Goal: Information Seeking & Learning: Learn about a topic

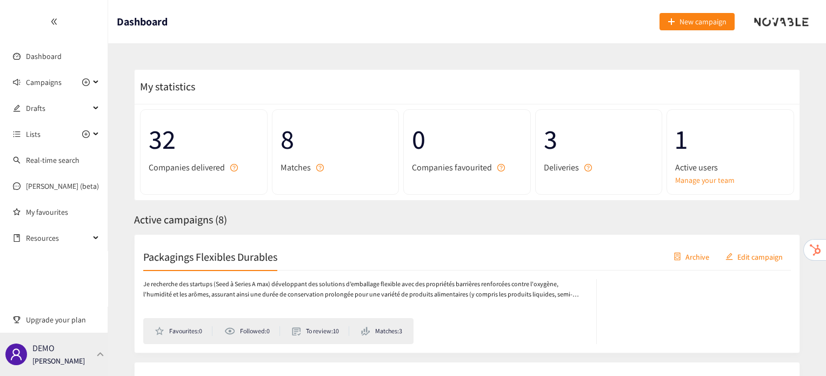
click at [84, 347] on div "DEMO Irene Violetta" at bounding box center [54, 354] width 108 height 43
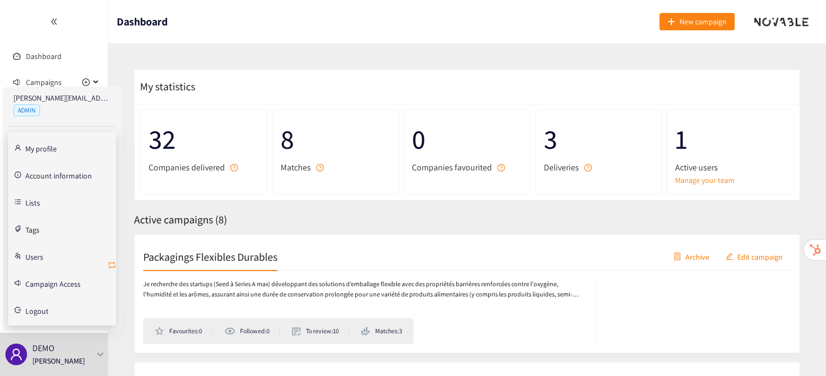
click at [110, 268] on icon "retweet" at bounding box center [112, 265] width 9 height 9
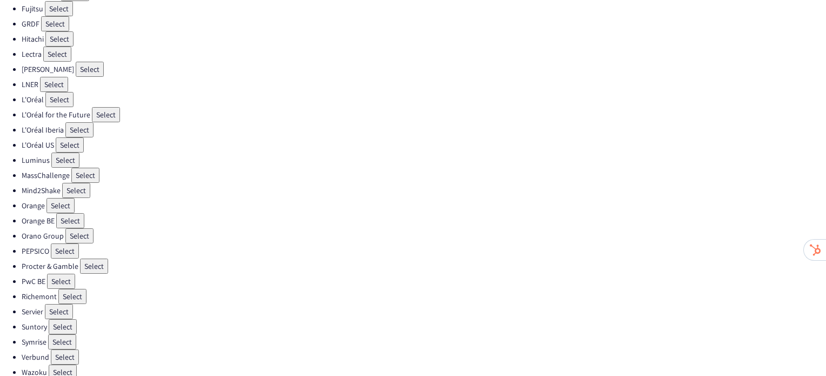
scroll to position [306, 0]
click at [66, 334] on button "Select" at bounding box center [62, 341] width 28 height 15
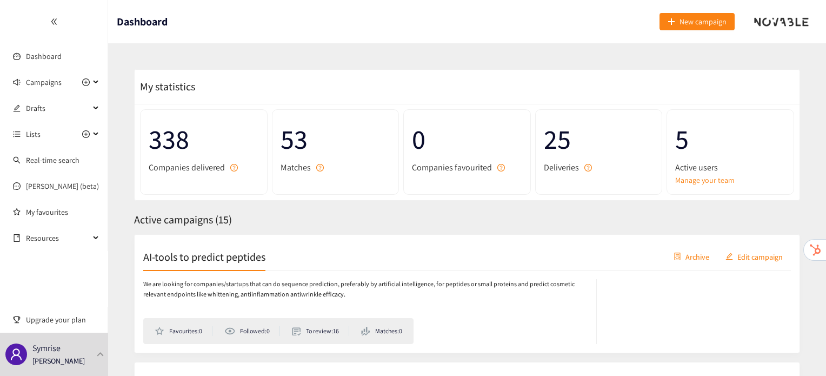
click at [262, 250] on h2 "AI-tools to predict peptides" at bounding box center [204, 256] width 122 height 15
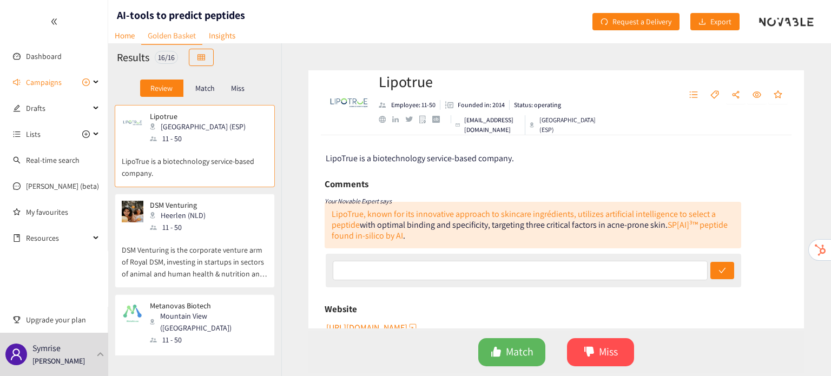
click at [234, 251] on p "DSM Venturing is the corporate venture arm of Royal DSM, investing in startups …" at bounding box center [195, 256] width 146 height 47
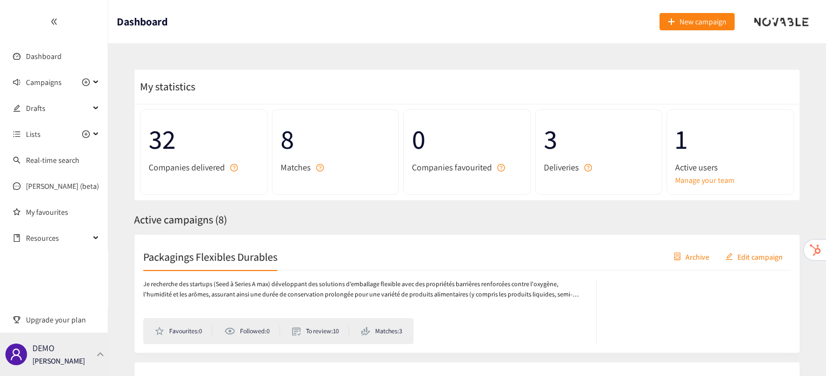
click at [91, 359] on div "DEMO [PERSON_NAME]" at bounding box center [54, 354] width 108 height 43
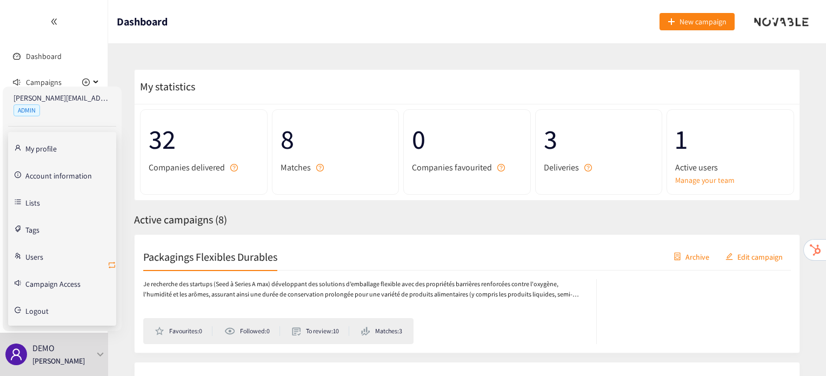
click at [111, 263] on icon "retweet" at bounding box center [112, 265] width 9 height 9
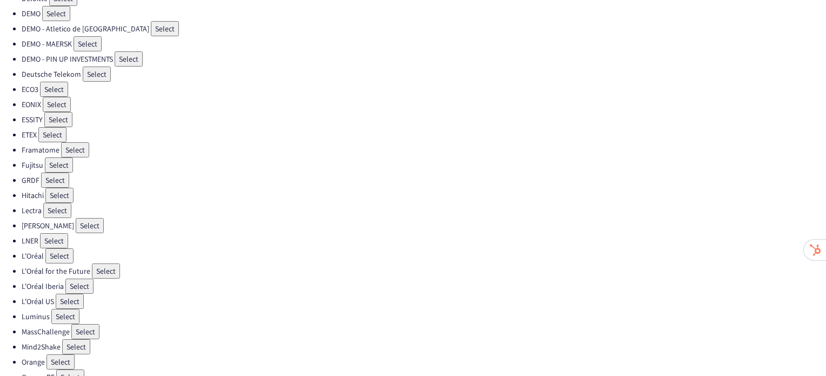
scroll to position [158, 0]
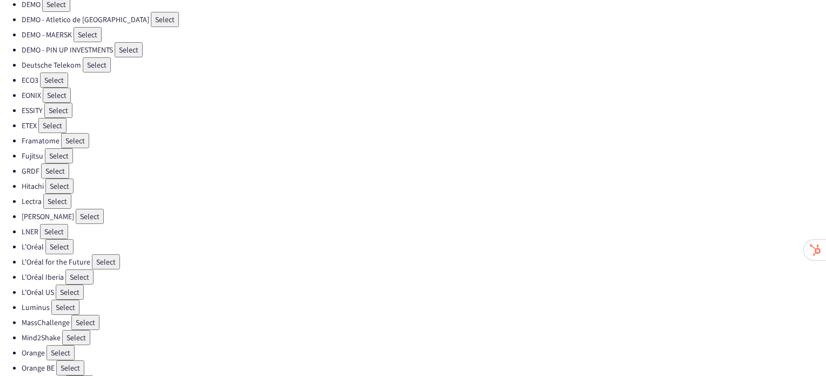
click at [59, 300] on button "Select" at bounding box center [65, 307] width 28 height 15
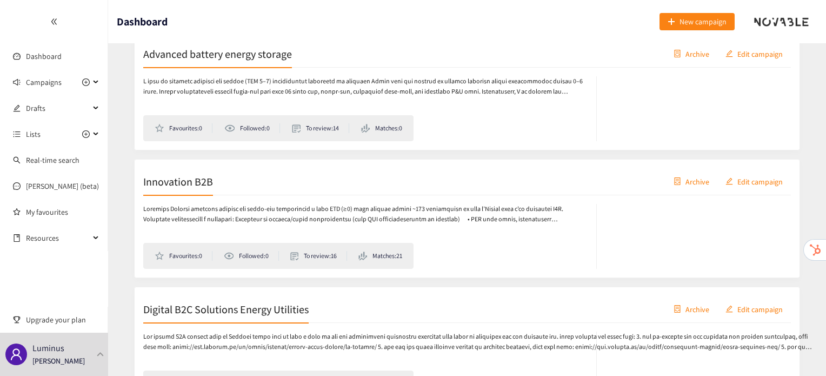
scroll to position [714, 0]
click at [190, 184] on h2 "Innovation B2B" at bounding box center [178, 180] width 70 height 15
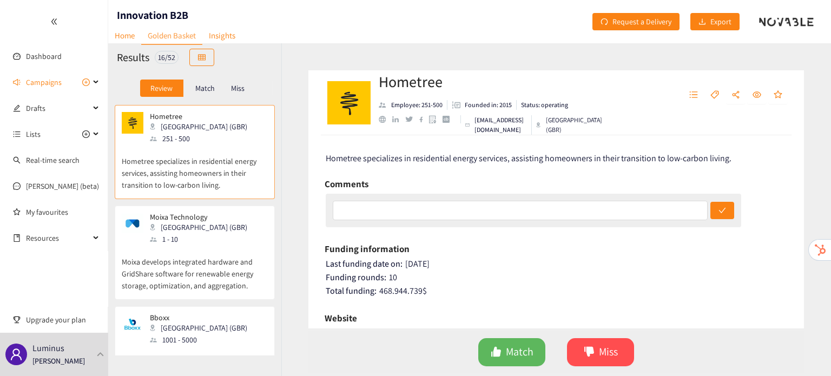
click at [195, 258] on p "Moixa develops integrated hardware and GridShare software for renewable energy …" at bounding box center [195, 268] width 146 height 47
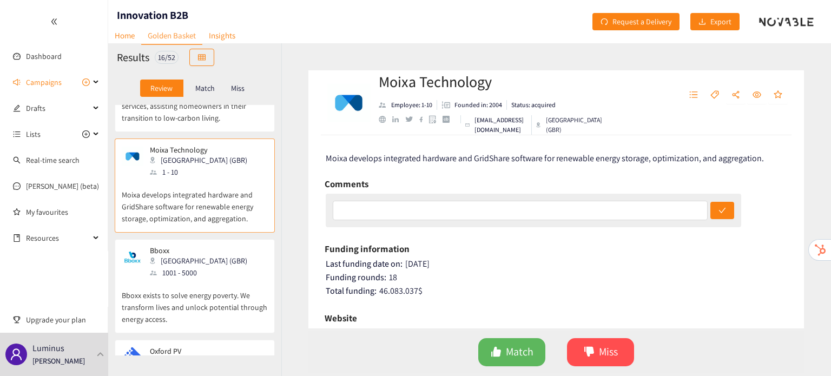
click at [195, 258] on div "[GEOGRAPHIC_DATA] (GBR)" at bounding box center [202, 261] width 104 height 12
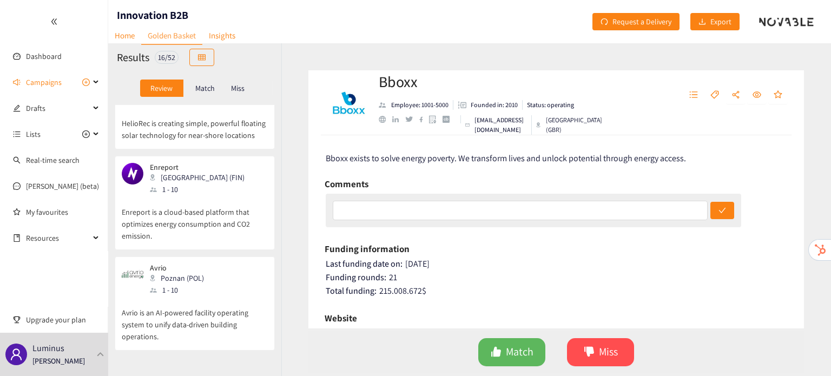
scroll to position [600, 0]
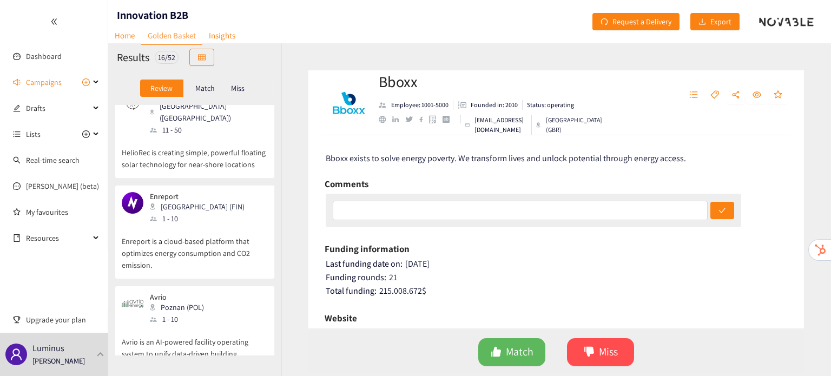
click at [232, 200] on div "Enreport Helsinki (FIN) 1 - 10" at bounding box center [195, 208] width 146 height 32
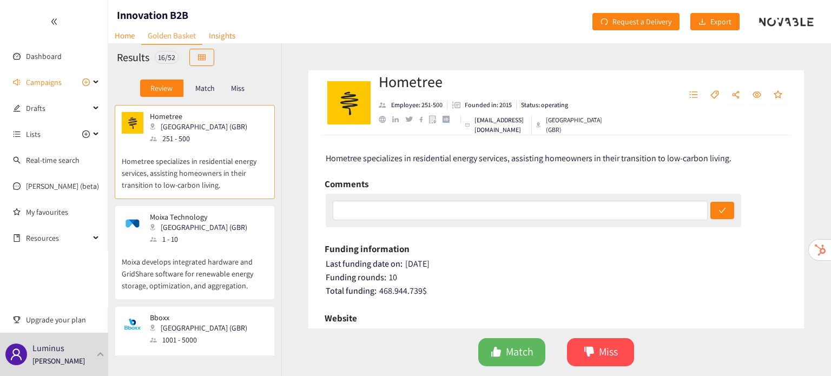
click at [276, 243] on div "Hometree London (GBR) 251 - 500 Hometree specializes in residential energy serv…" at bounding box center [194, 230] width 173 height 250
click at [247, 251] on p "Moixa develops integrated hardware and GridShare software for renewable energy …" at bounding box center [195, 268] width 146 height 47
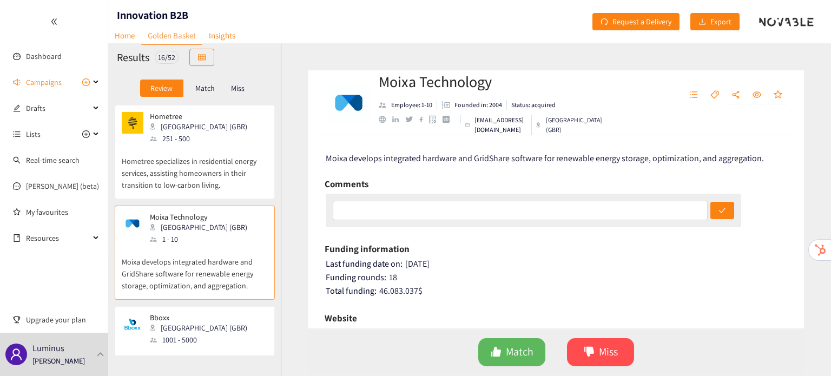
click at [221, 335] on div "Bboxx London (GBR) 1001 - 5000" at bounding box center [195, 329] width 146 height 32
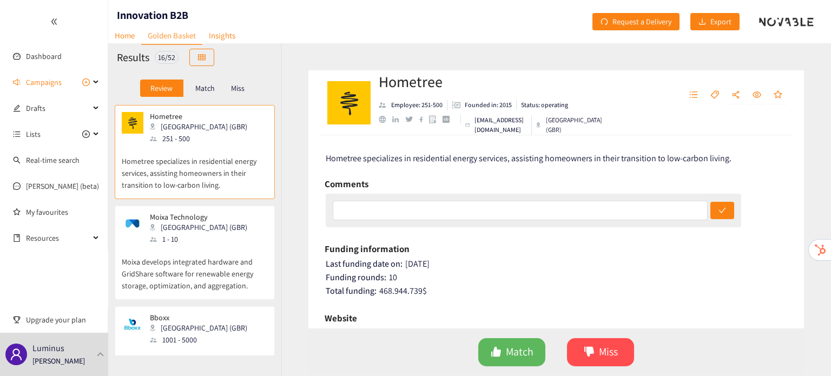
click at [223, 229] on div "Moixa Technology London (GBR) 1 - 10" at bounding box center [195, 229] width 146 height 32
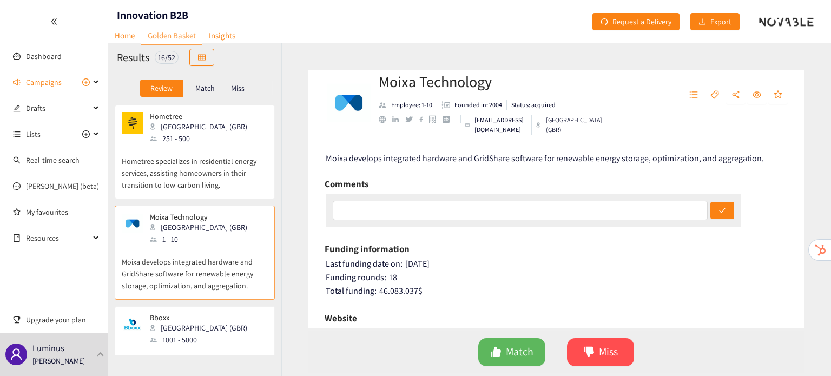
click at [216, 180] on p "Hometree specializes in residential energy services, assisting homeowners in th…" at bounding box center [195, 167] width 146 height 47
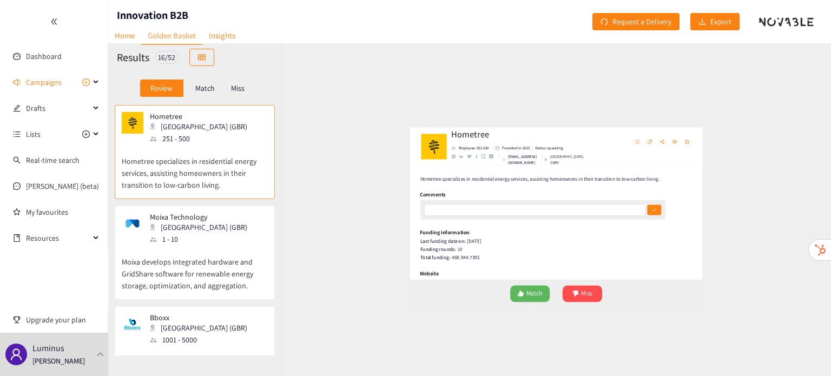
click at [203, 270] on p "Moixa develops integrated hardware and GridShare software for renewable energy …" at bounding box center [195, 268] width 146 height 47
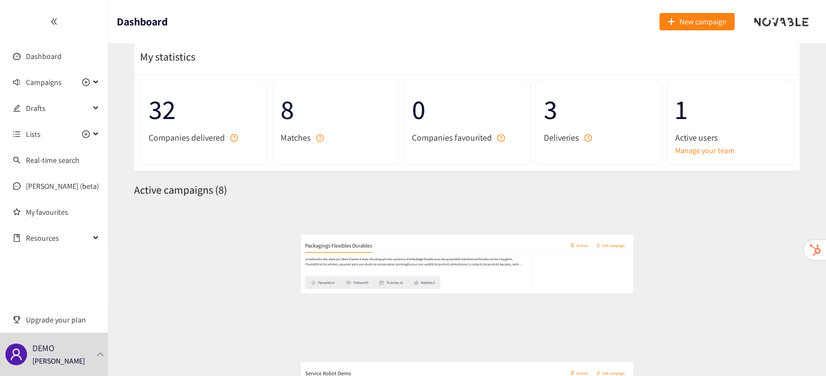
scroll to position [32, 0]
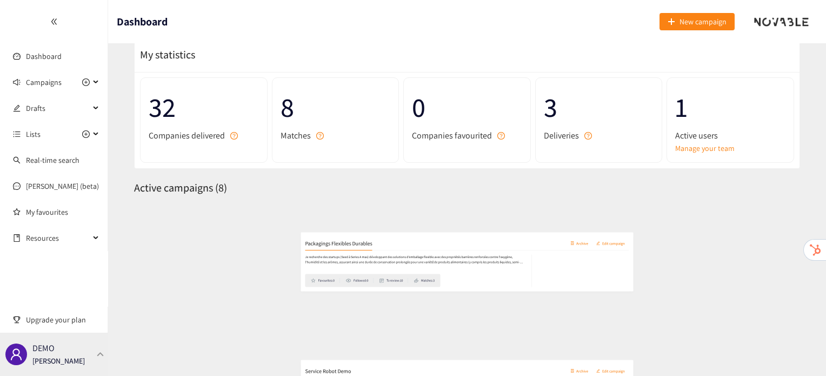
click at [69, 359] on p "[PERSON_NAME]" at bounding box center [58, 361] width 52 height 12
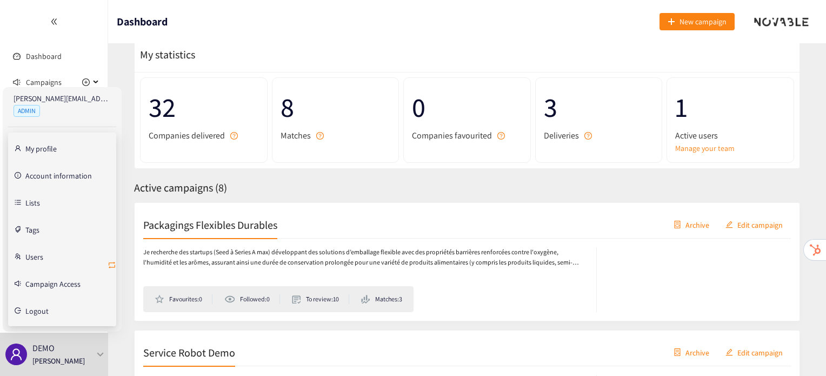
click at [112, 264] on icon "retweet" at bounding box center [112, 265] width 9 height 9
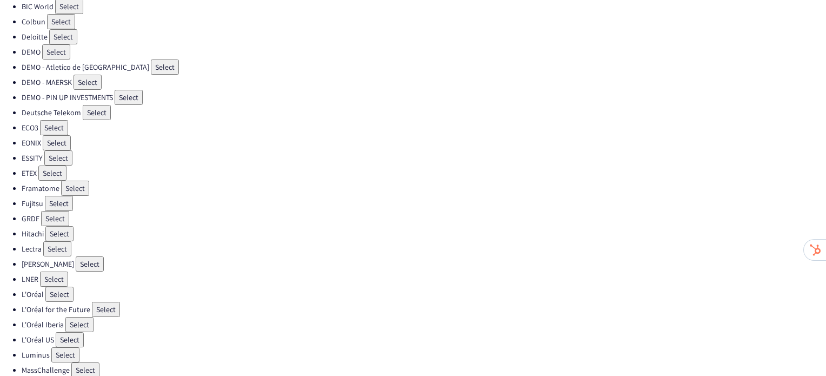
scroll to position [167, 0]
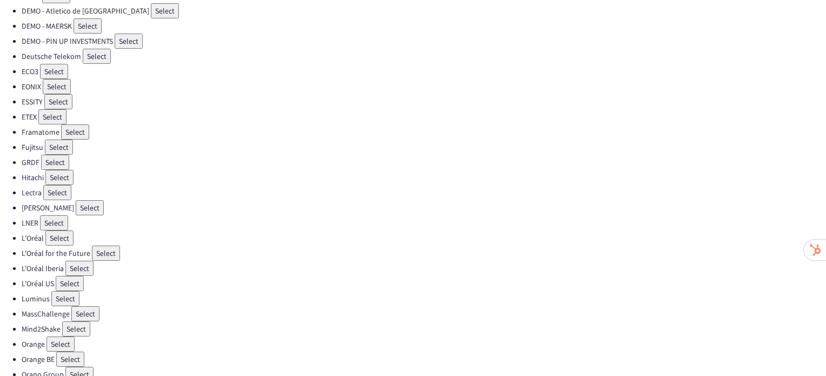
click at [71, 306] on button "Select" at bounding box center [85, 313] width 28 height 15
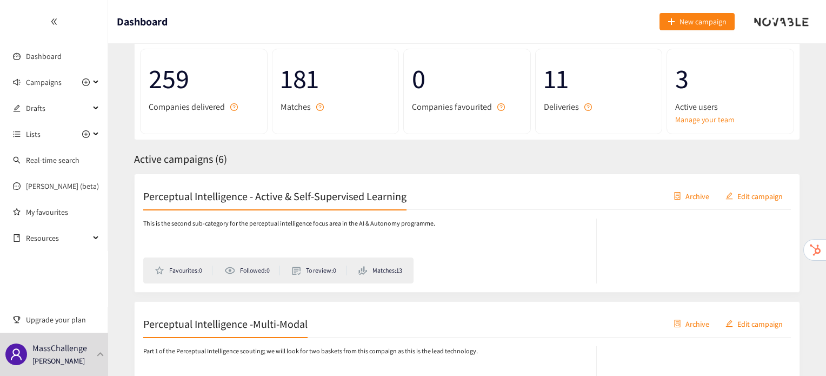
scroll to position [61, 0]
click at [89, 345] on div "MassChallenge Irene Violetta" at bounding box center [54, 354] width 108 height 43
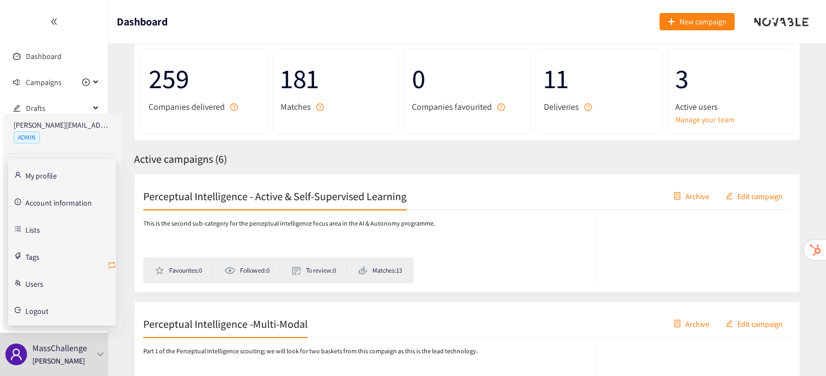
click at [113, 266] on icon "retweet" at bounding box center [112, 265] width 9 height 9
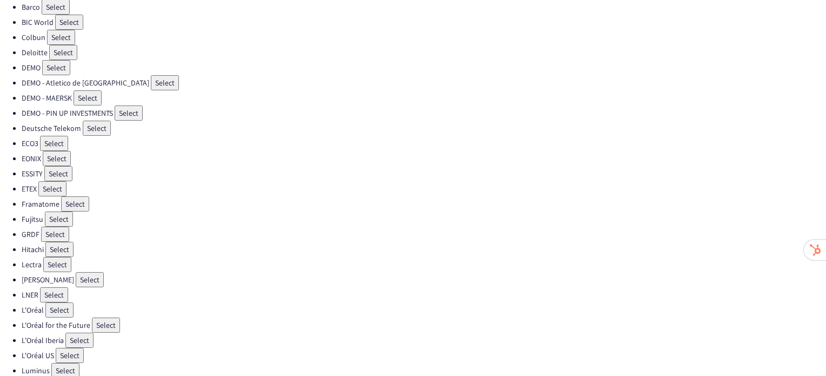
scroll to position [95, 0]
click at [57, 363] on button "Select" at bounding box center [65, 369] width 28 height 15
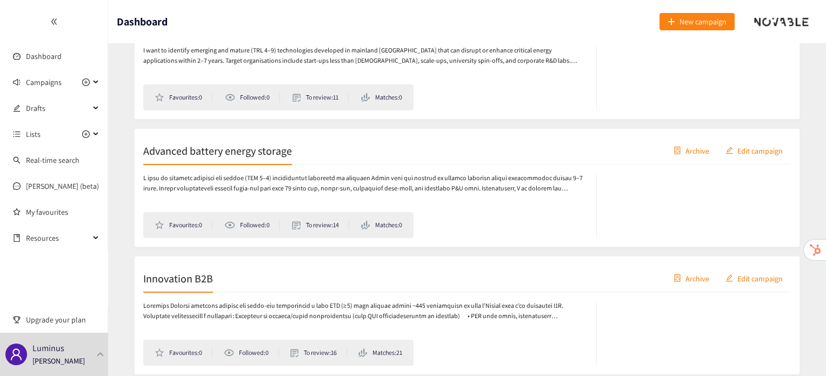
scroll to position [617, 0]
click at [191, 279] on h2 "Innovation B2B" at bounding box center [178, 277] width 70 height 15
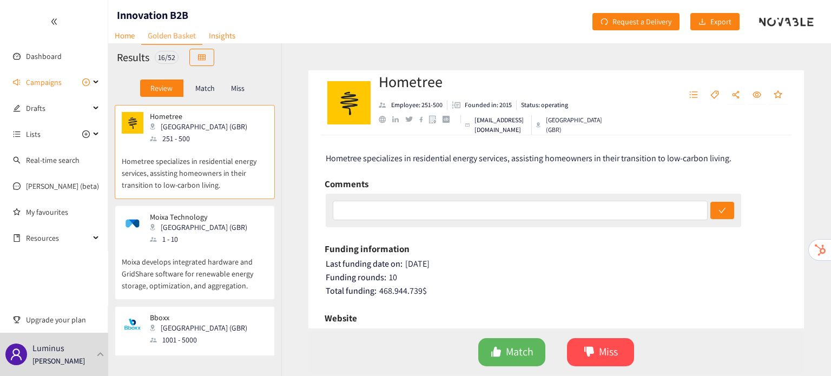
click at [237, 252] on p "Moixa develops integrated hardware and GridShare software for renewable energy …" at bounding box center [195, 268] width 146 height 47
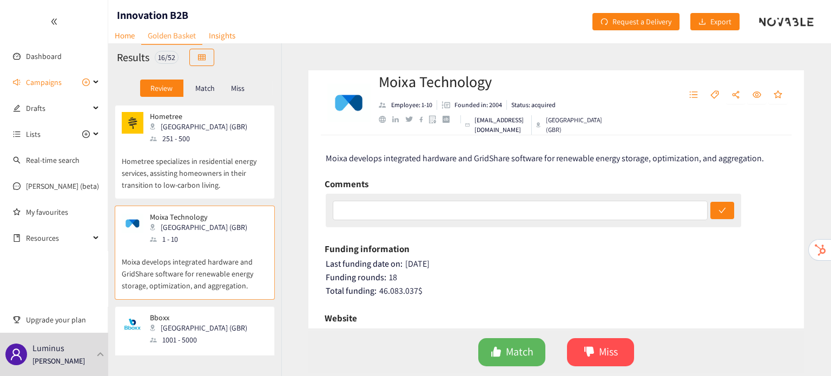
scroll to position [164, 0]
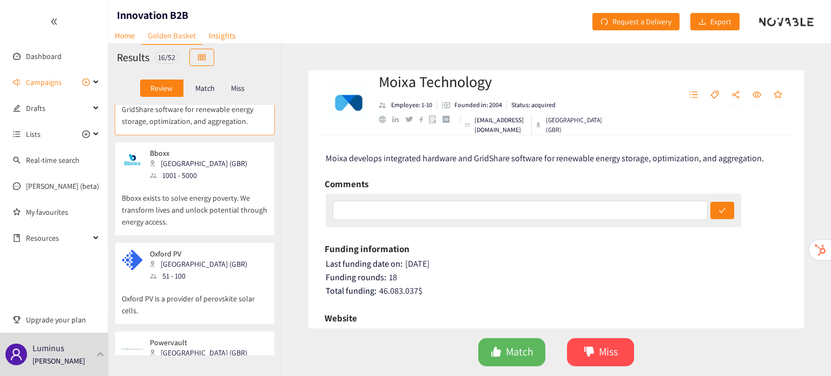
click at [237, 252] on div "Oxford PV Oxford (GBR) 51 - 100" at bounding box center [195, 265] width 146 height 32
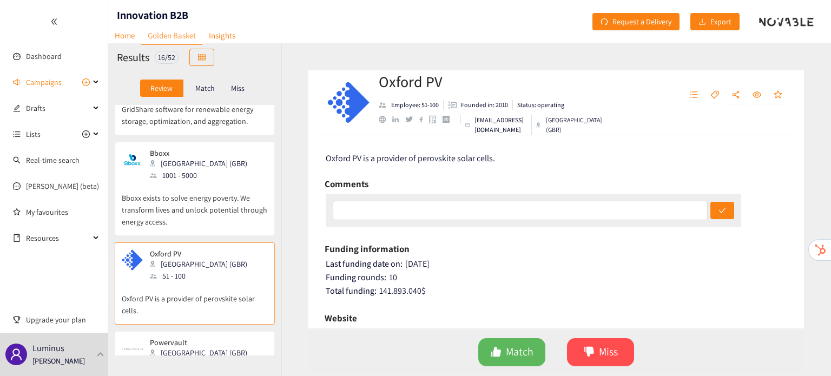
click at [225, 194] on p "Bboxx exists to solve energy poverty. We transform lives and unlock potential t…" at bounding box center [195, 204] width 146 height 47
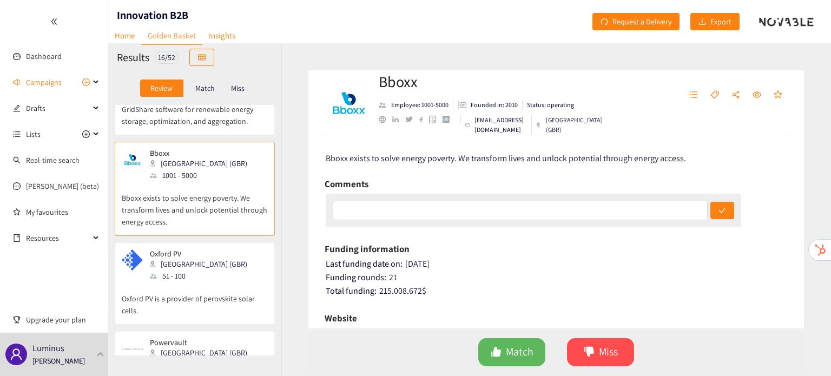
click at [225, 194] on p "Bboxx exists to solve energy poverty. We transform lives and unlock potential t…" at bounding box center [195, 204] width 146 height 47
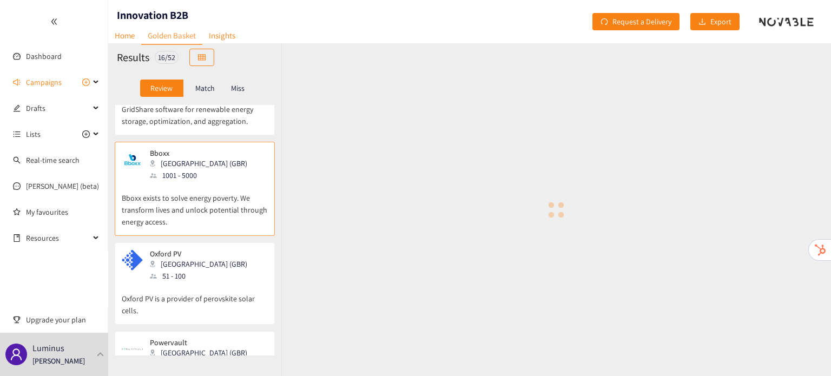
scroll to position [0, 0]
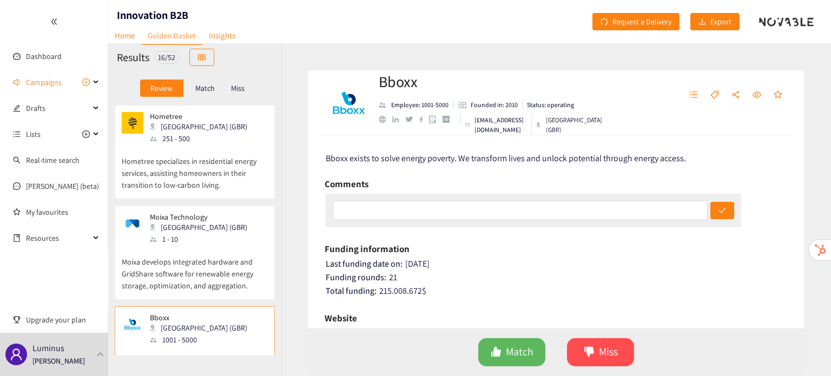
click at [199, 93] on div "Match" at bounding box center [204, 88] width 43 height 17
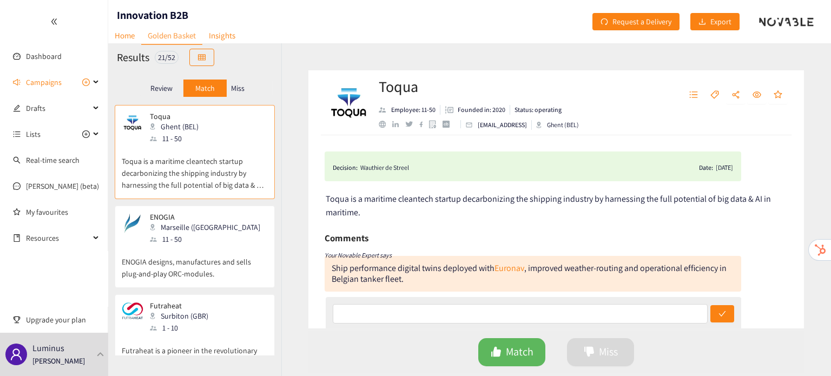
click at [178, 89] on div "Review" at bounding box center [161, 88] width 43 height 17
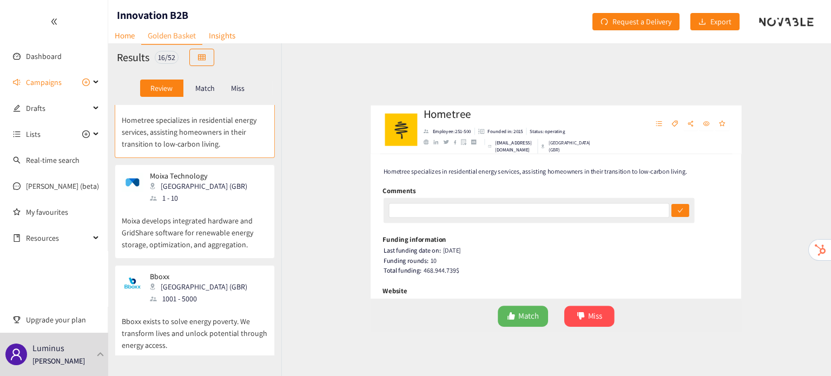
click at [192, 198] on div "1 - 10" at bounding box center [202, 198] width 104 height 12
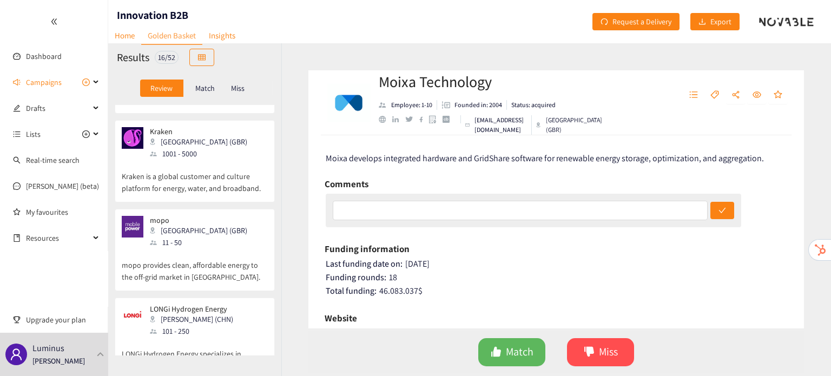
scroll to position [1284, 0]
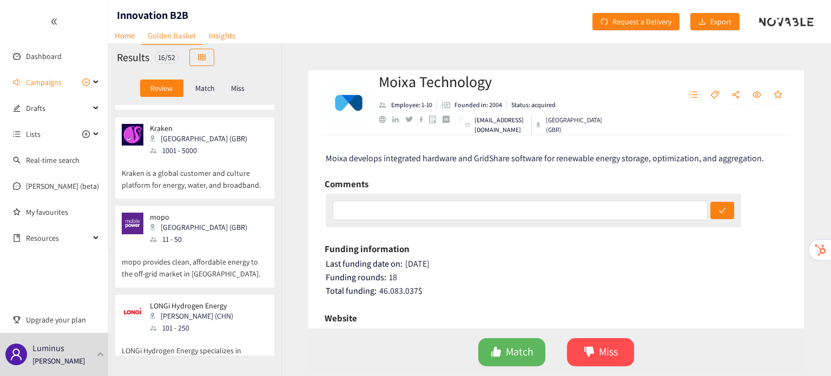
click at [217, 245] on p "mopo provides clean, affordable energy to the off-grid market in Africa." at bounding box center [195, 262] width 146 height 35
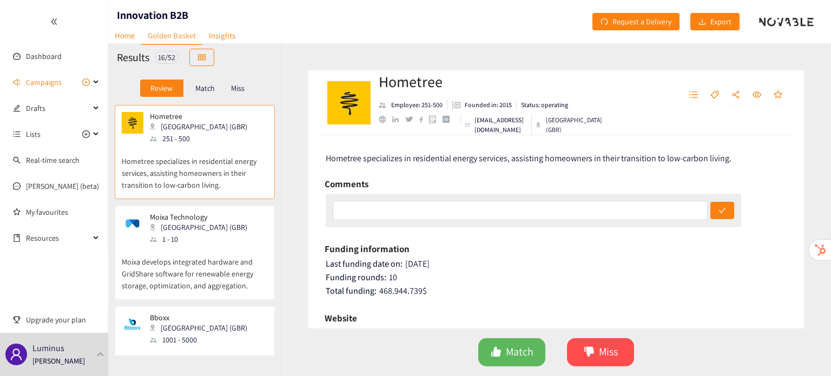
click at [225, 275] on p "Moixa develops integrated hardware and GridShare software for renewable energy …" at bounding box center [195, 268] width 146 height 47
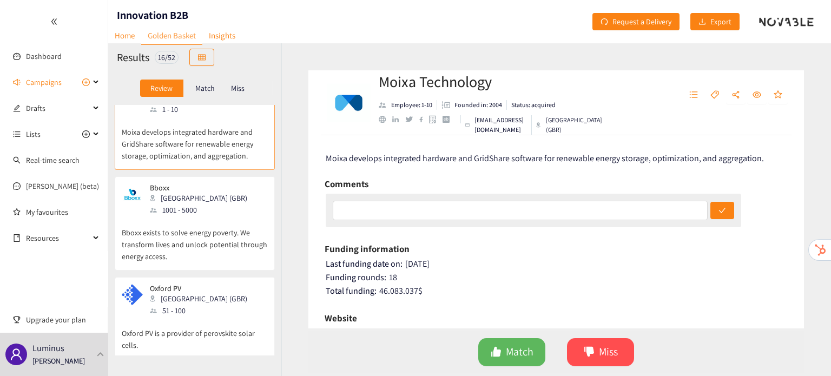
scroll to position [183, 0]
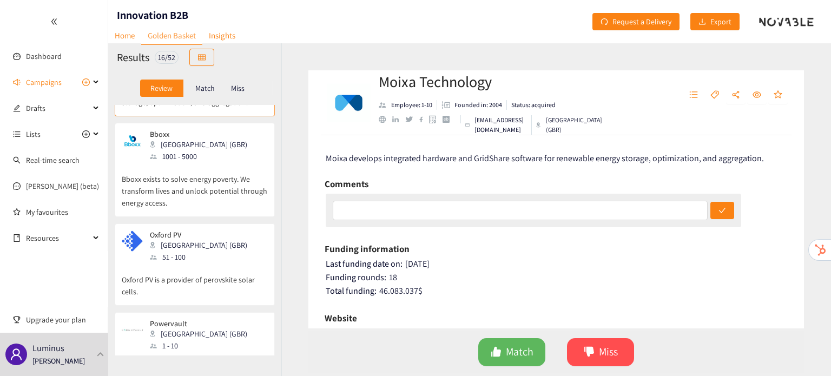
click at [175, 257] on div "51 - 100" at bounding box center [202, 257] width 104 height 12
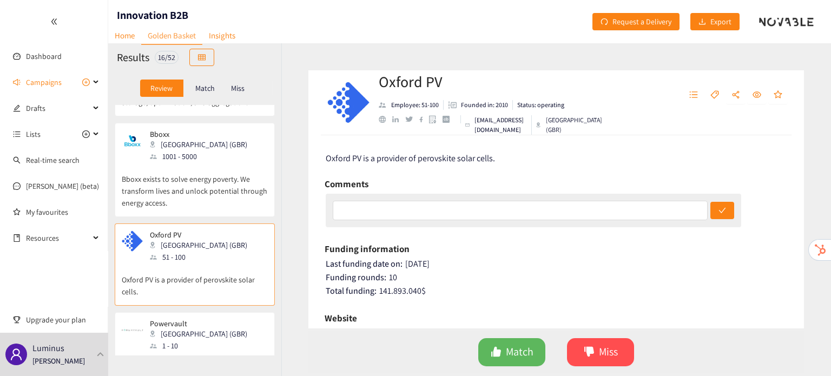
click at [195, 334] on div "[GEOGRAPHIC_DATA] (GBR)" at bounding box center [202, 334] width 104 height 12
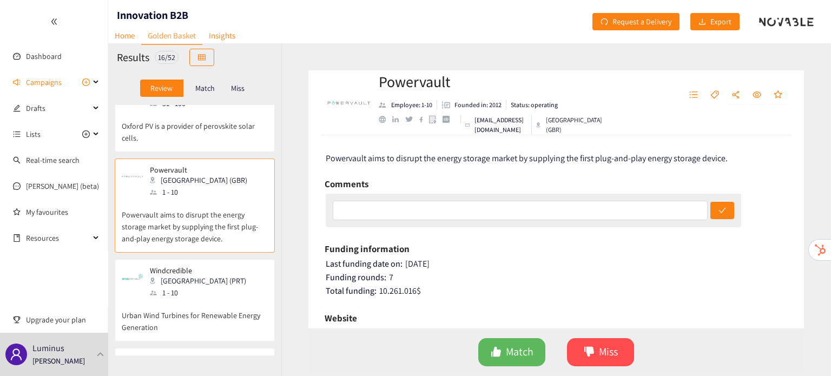
scroll to position [338, 0]
click at [183, 315] on p "Urban Wind Turbines for Renewable Energy Generation" at bounding box center [195, 315] width 146 height 35
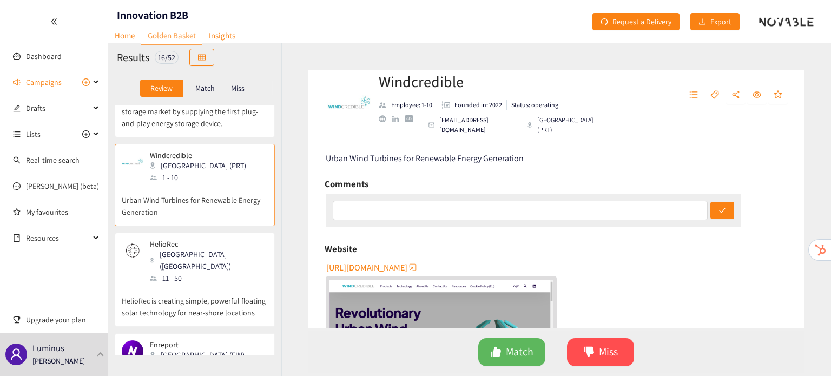
scroll to position [452, 0]
click at [125, 284] on p "HelioRec is creating simple, powerful floating solar technology for near-shore …" at bounding box center [195, 301] width 146 height 35
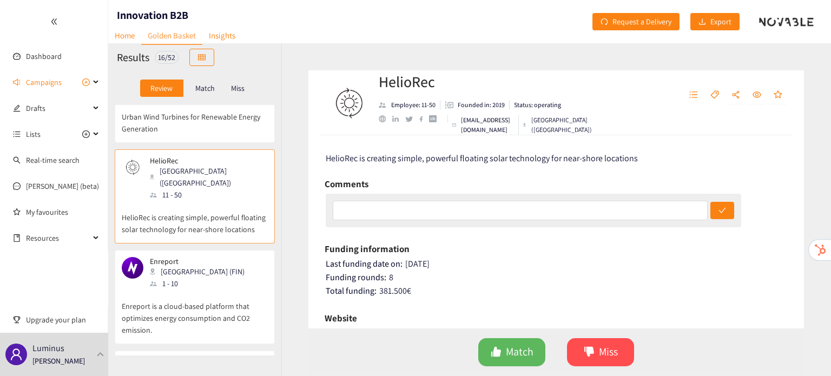
scroll to position [562, 0]
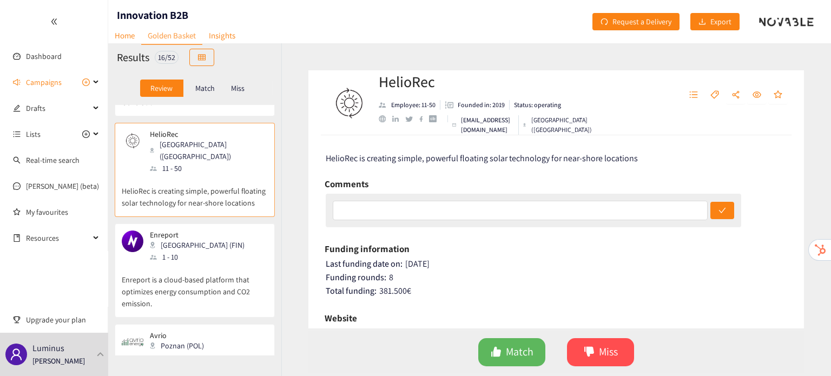
click at [164, 263] on p "Enreport is a cloud-based platform that optimizes energy consumption and CO2 em…" at bounding box center [195, 286] width 146 height 47
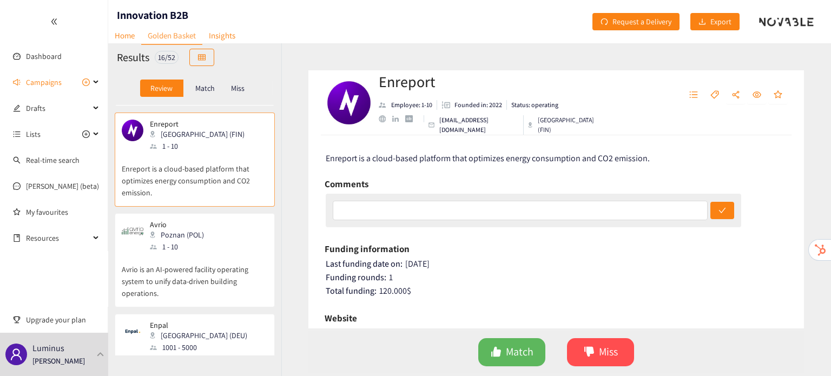
click at [197, 253] on p "Avrio is an AI-powered facility operating system to unify data-driven building …" at bounding box center [195, 276] width 146 height 47
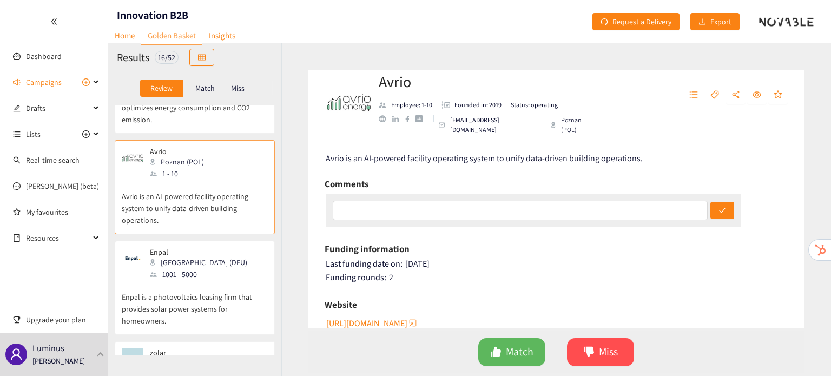
scroll to position [792, 0]
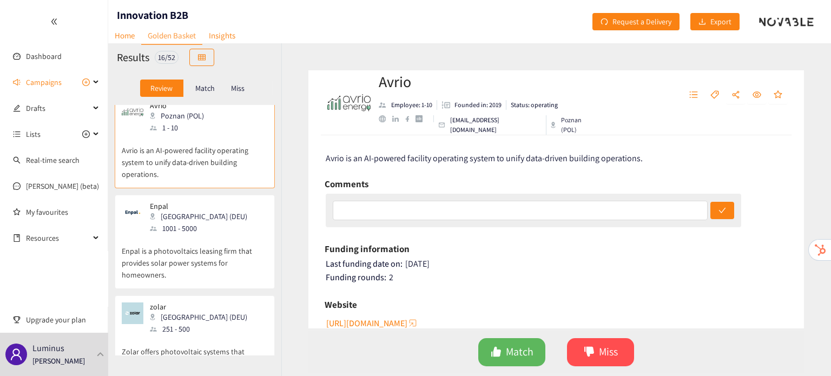
click at [221, 234] on p "Enpal is a photovoltaics leasing firm that provides solar power systems for hom…" at bounding box center [195, 257] width 146 height 47
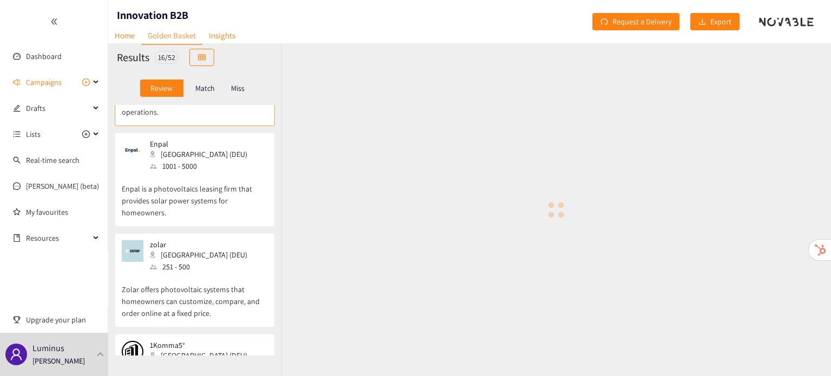
scroll to position [850, 0]
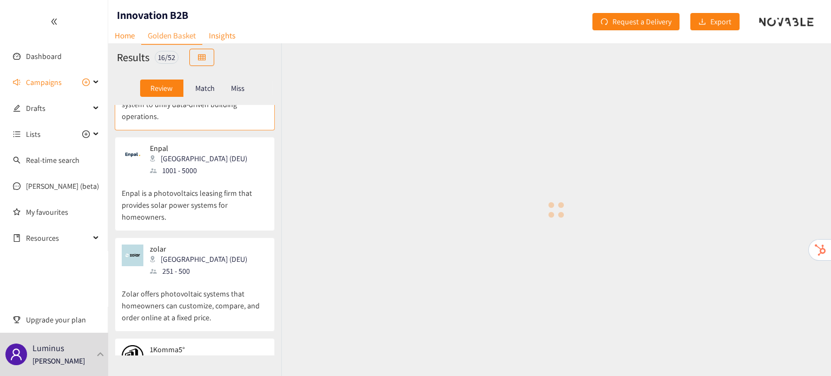
click at [210, 176] on p "Enpal is a photovoltaics leasing firm that provides solar power systems for hom…" at bounding box center [195, 199] width 146 height 47
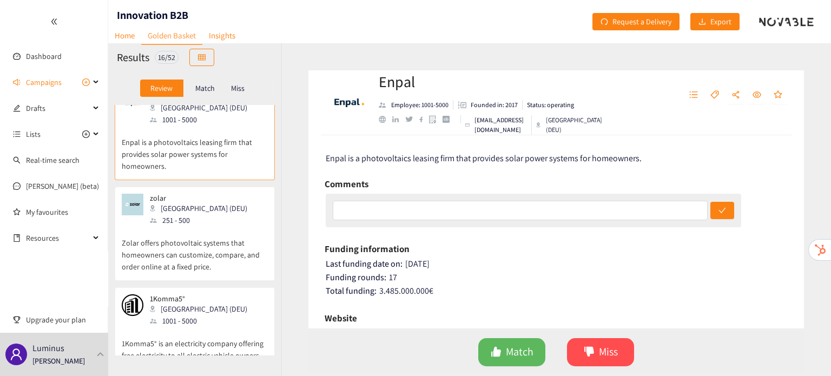
click at [210, 231] on p "Zolar offers photovoltaic systems that homeowners can customize, compare, and o…" at bounding box center [195, 249] width 146 height 47
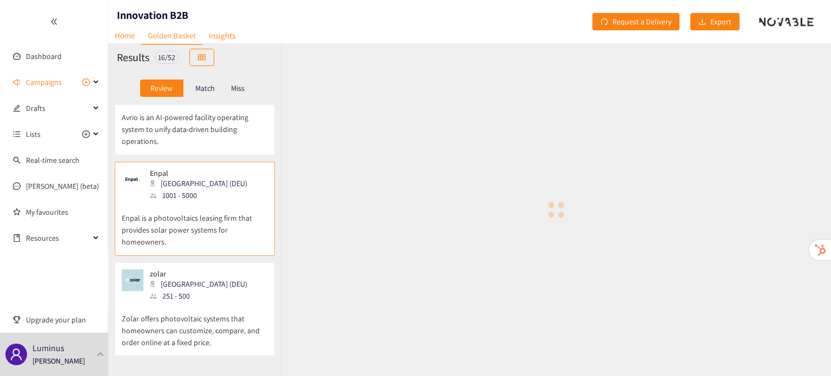
scroll to position [821, 0]
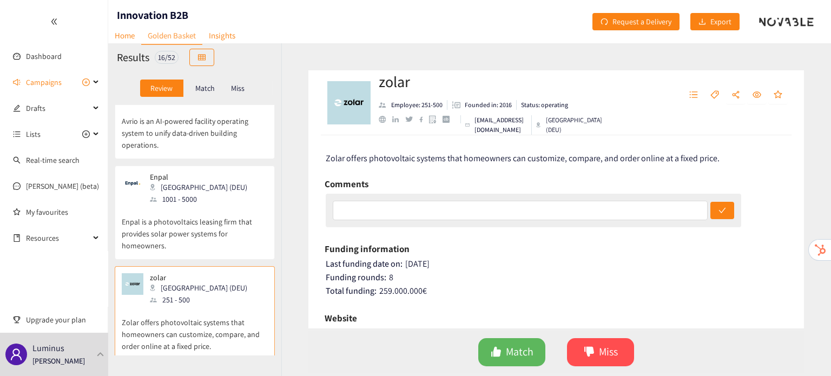
click at [208, 205] on p "Enpal is a photovoltaics leasing firm that provides solar power systems for hom…" at bounding box center [195, 228] width 146 height 47
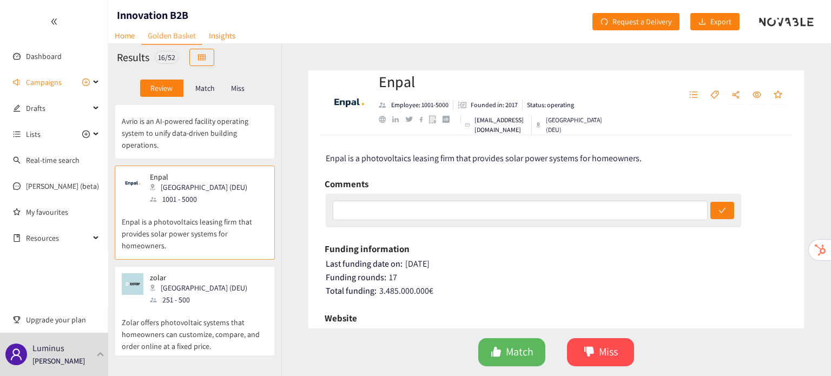
click at [171, 306] on p "Zolar offers photovoltaic systems that homeowners can customize, compare, and o…" at bounding box center [195, 329] width 146 height 47
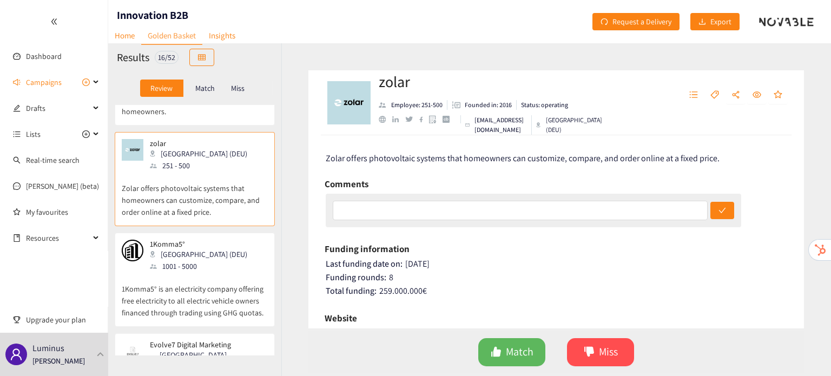
scroll to position [963, 0]
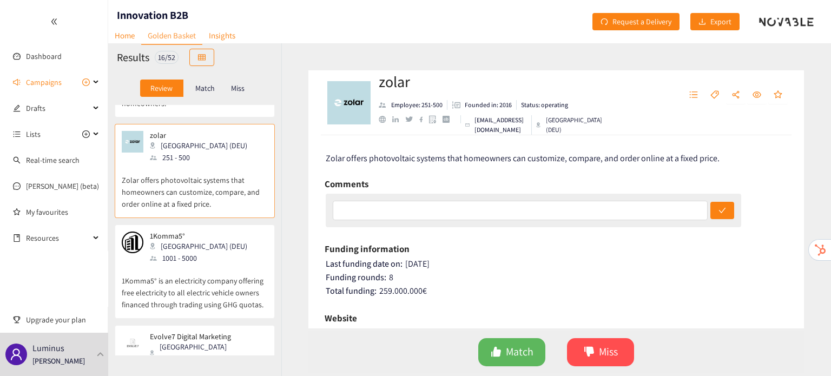
click at [194, 264] on p "1Komma5° is an electricity company offering free electricity to all electric ve…" at bounding box center [195, 287] width 146 height 47
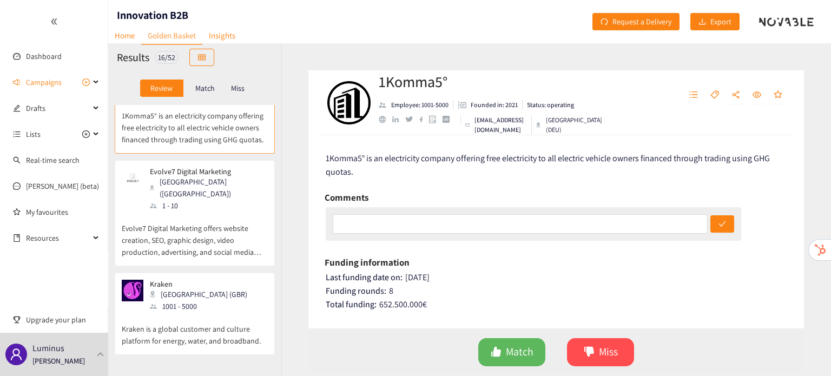
scroll to position [1128, 0]
click at [222, 212] on p "Evolve7 Digital Marketing offers website creation, SEO, graphic design, video p…" at bounding box center [195, 235] width 146 height 47
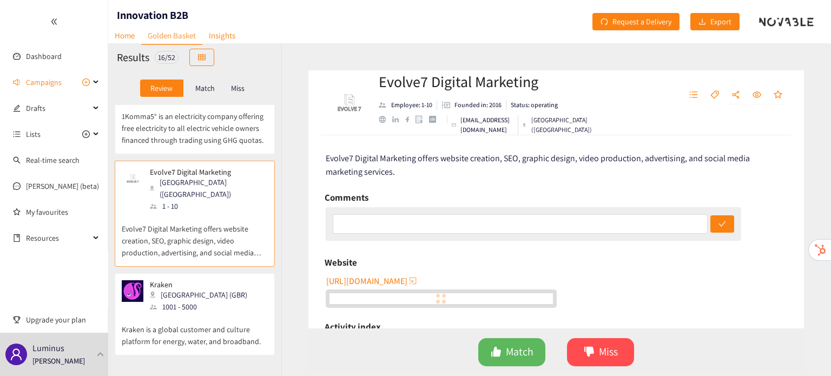
click at [183, 289] on div "[GEOGRAPHIC_DATA] (GBR)" at bounding box center [202, 295] width 104 height 12
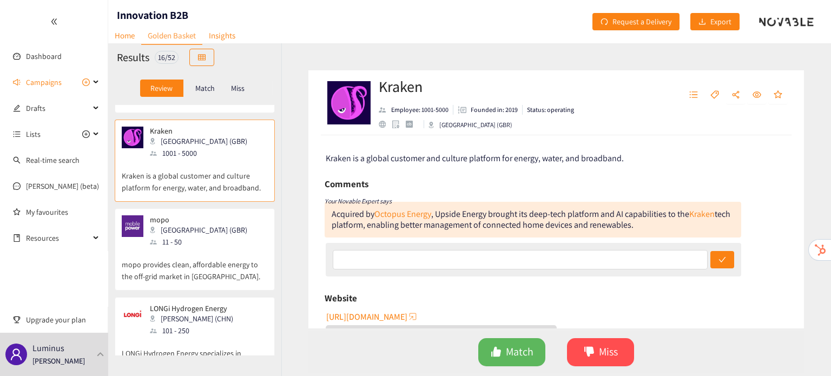
scroll to position [1284, 0]
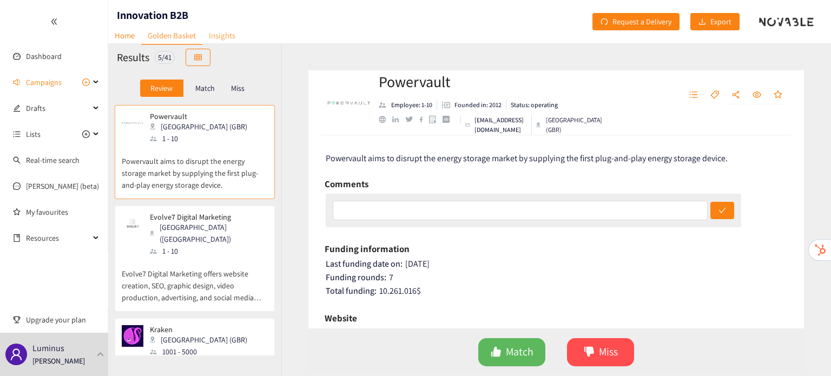
click at [230, 39] on link "Insights" at bounding box center [221, 35] width 39 height 17
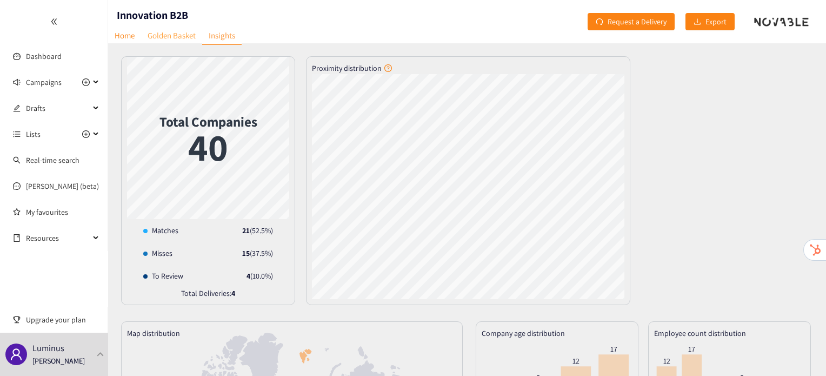
click at [177, 36] on link "Golden Basket" at bounding box center [171, 35] width 61 height 17
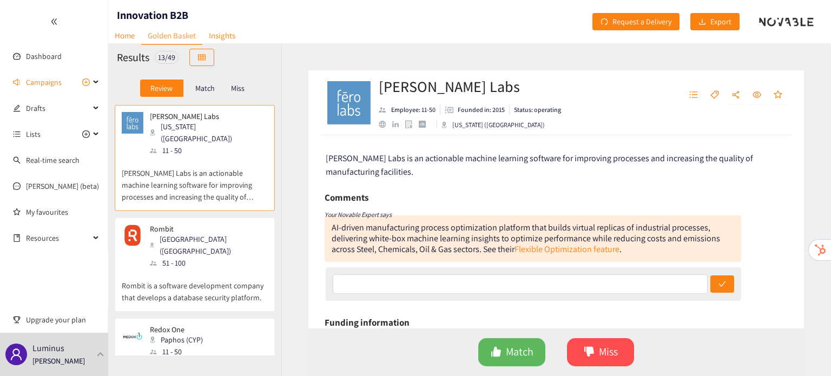
click at [226, 269] on p "Rombit is a software development company that develops a database security plat…" at bounding box center [195, 286] width 146 height 35
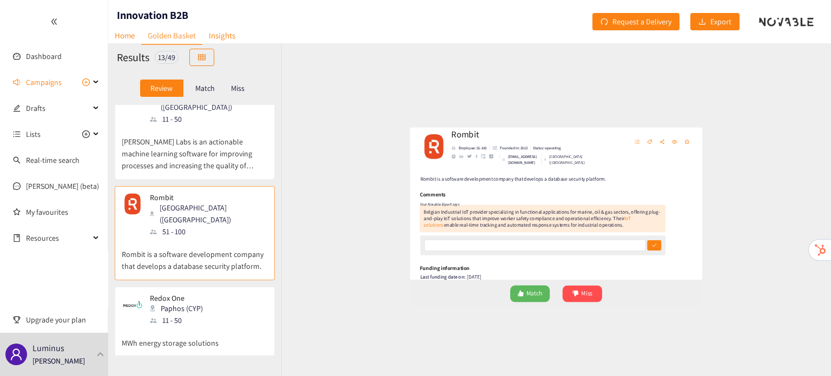
scroll to position [32, 0]
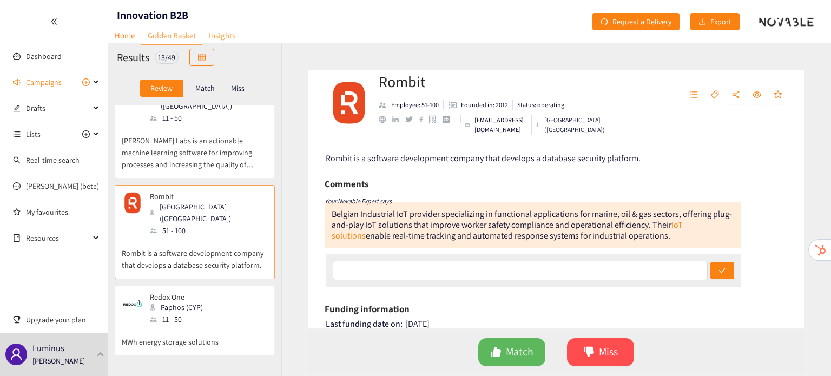
click at [226, 29] on link "Insights" at bounding box center [221, 35] width 39 height 17
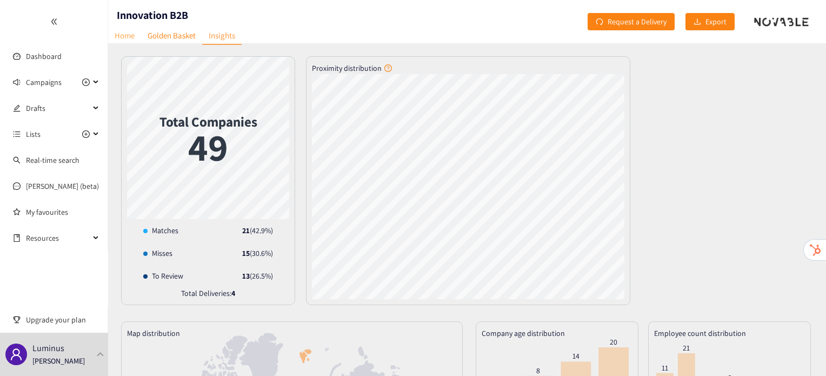
click at [113, 39] on link "Home" at bounding box center [124, 35] width 33 height 17
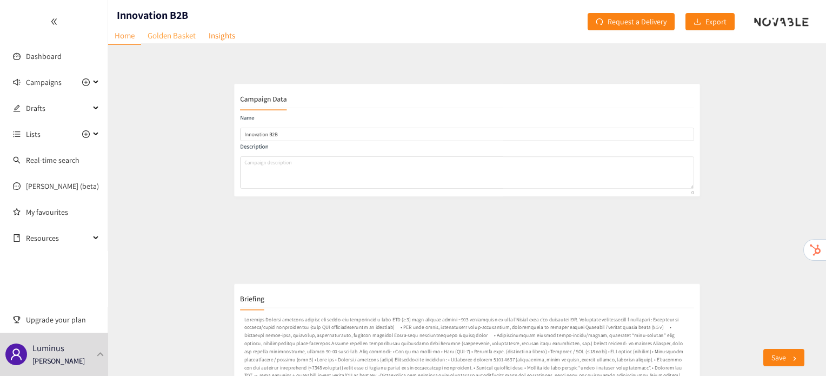
click at [164, 34] on link "Golden Basket" at bounding box center [171, 35] width 61 height 17
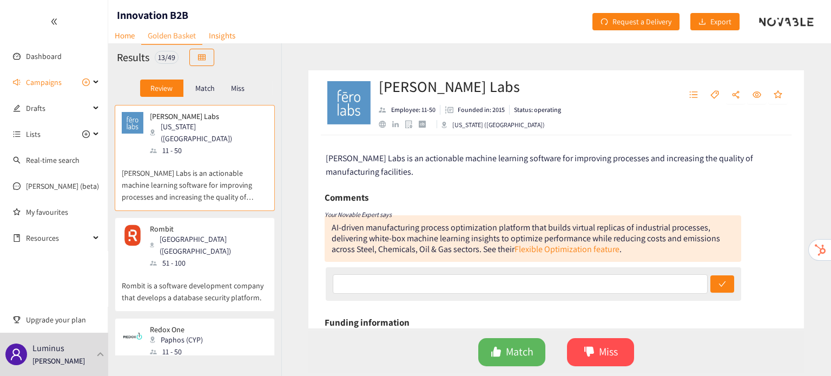
click at [186, 269] on p "Rombit is a software development company that develops a database security plat…" at bounding box center [195, 286] width 146 height 35
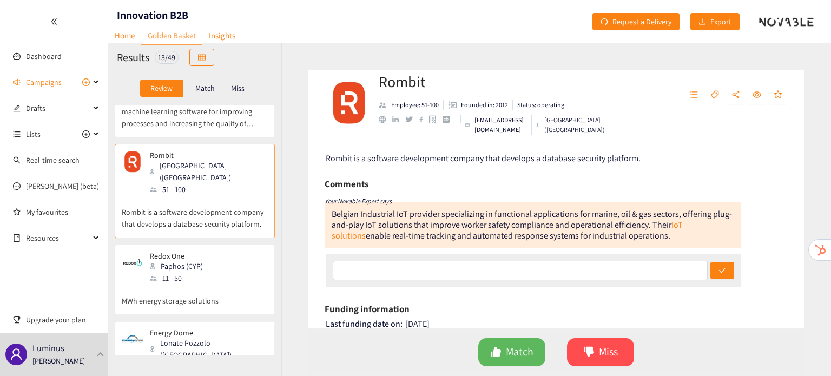
scroll to position [99, 0]
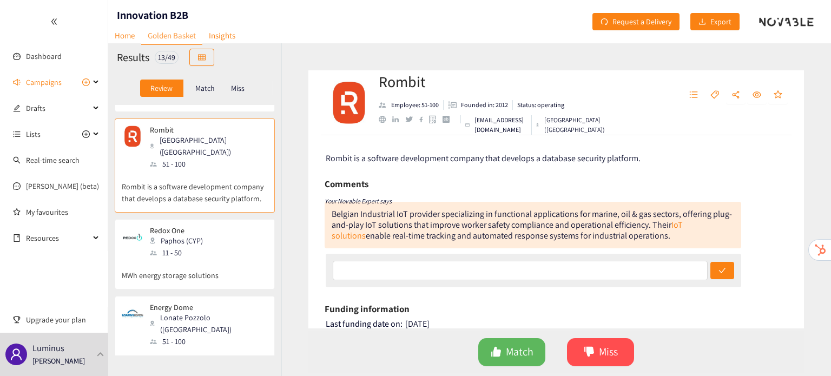
click at [186, 259] on div "Redox One Paphos (CYP) 11 - 50 MWh energy storage solutions" at bounding box center [195, 257] width 146 height 63
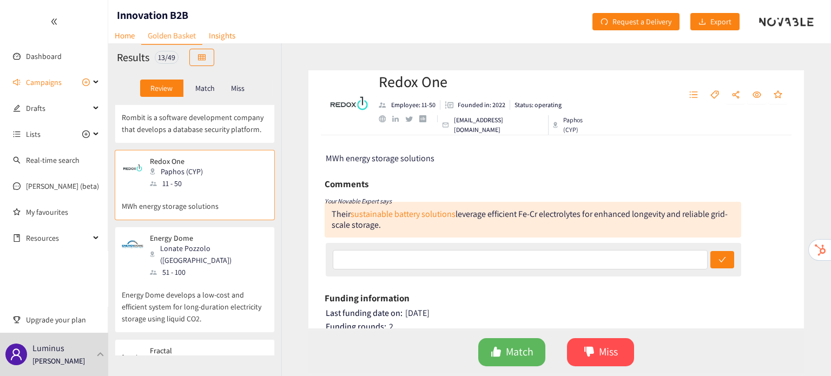
scroll to position [0, 0]
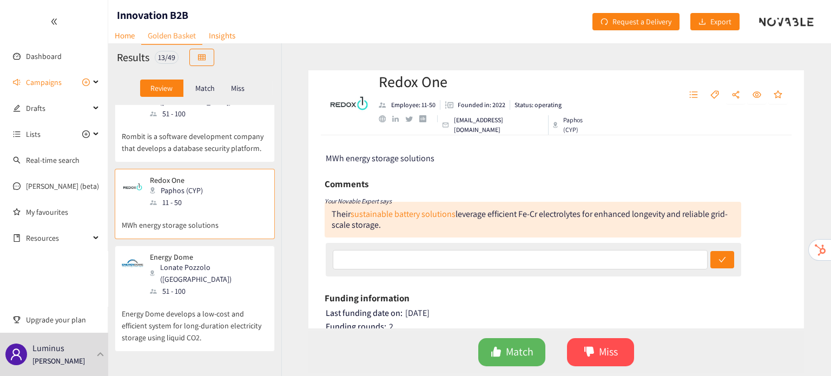
click at [186, 285] on div "51 - 100" at bounding box center [208, 291] width 117 height 12
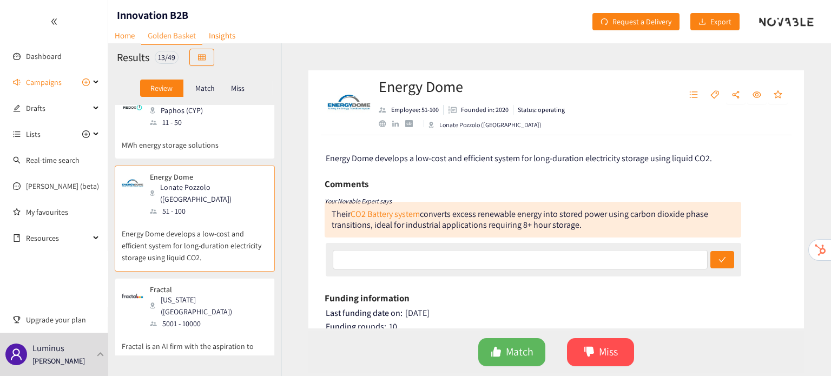
click at [186, 294] on div "[US_STATE] ([GEOGRAPHIC_DATA])" at bounding box center [208, 306] width 117 height 24
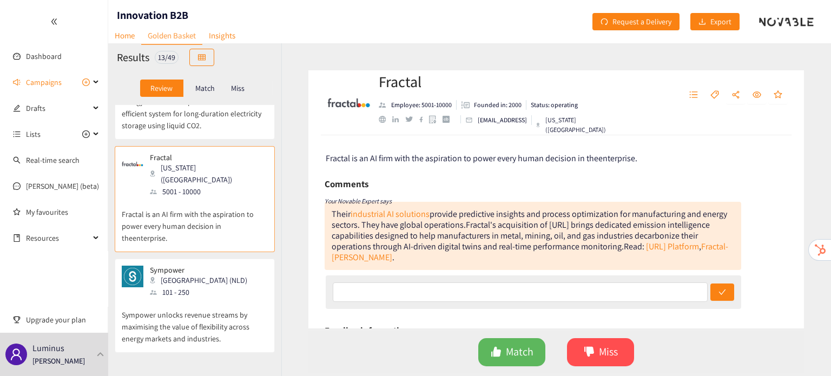
click at [186, 298] on p "Sympower unlocks revenue streams by maximising the value of flexibility across …" at bounding box center [195, 321] width 146 height 47
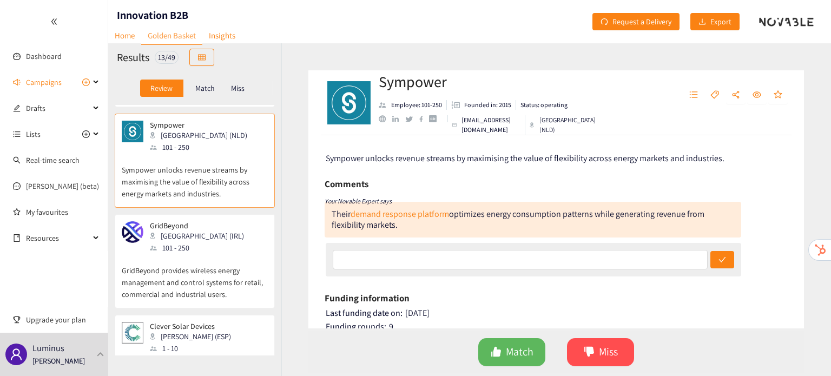
click at [186, 259] on div "GridBeyond Dublin (IRL) 101 - 250 GridBeyond provides wireless energy managemen…" at bounding box center [195, 264] width 146 height 87
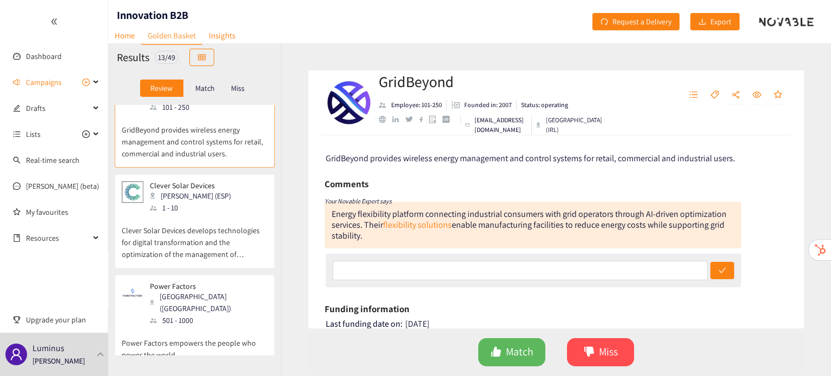
scroll to position [648, 0]
click at [186, 313] on div "501 - 1000" at bounding box center [208, 319] width 117 height 12
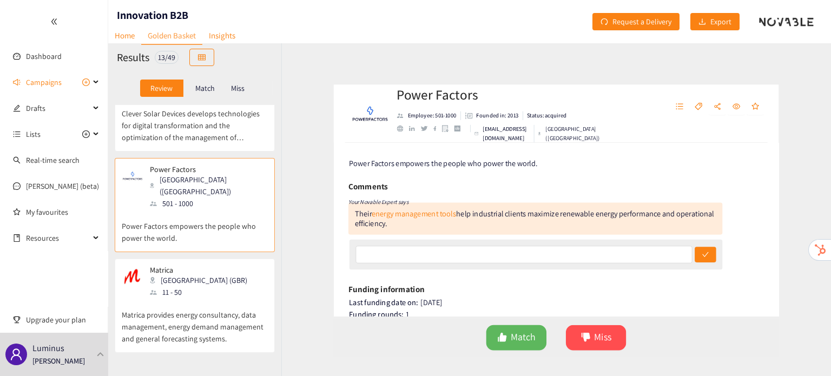
click at [186, 298] on p "Matrica provides energy consultancy, data management, energy demand management …" at bounding box center [195, 321] width 146 height 47
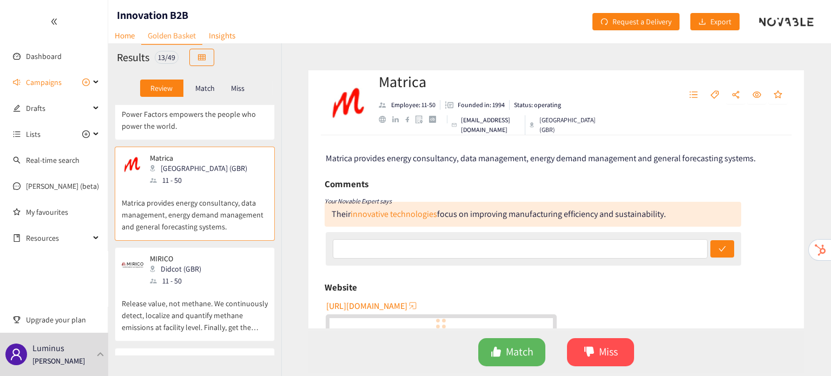
scroll to position [877, 0]
